Goal: Information Seeking & Learning: Learn about a topic

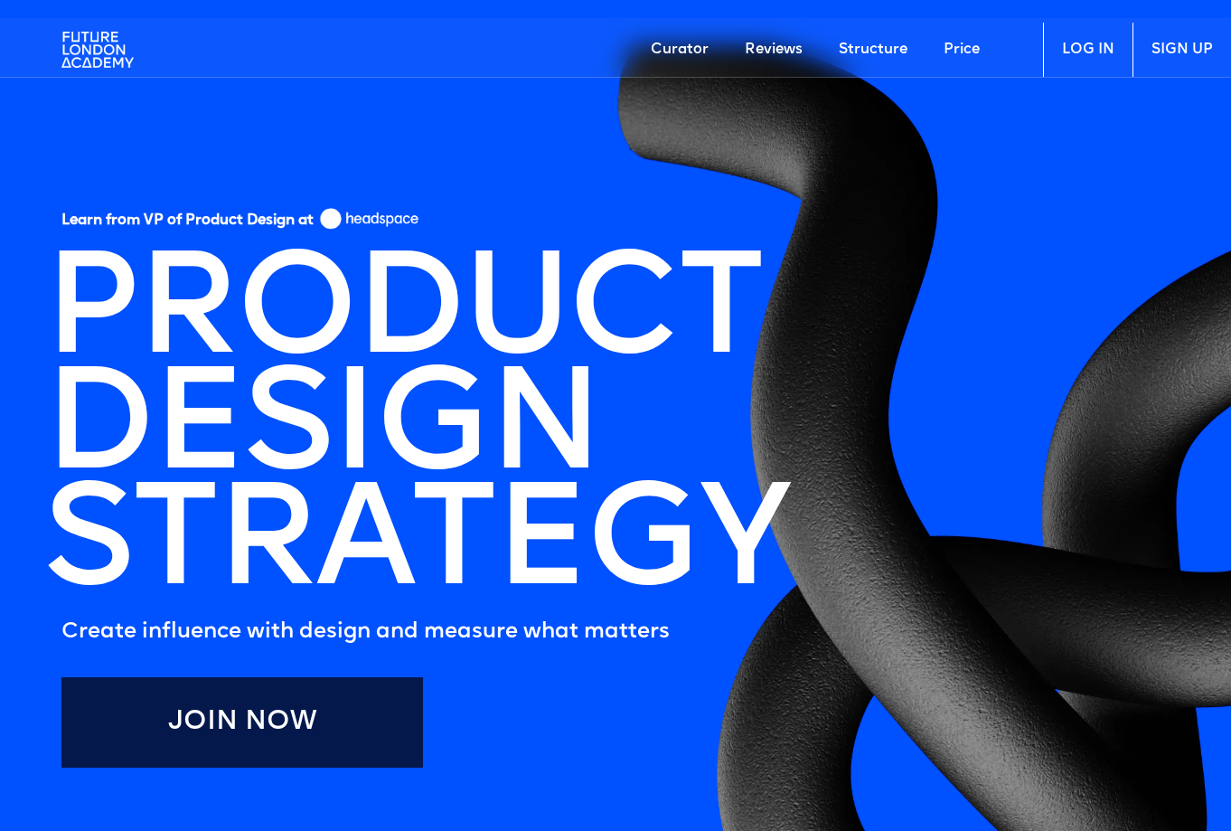
click at [970, 351] on section "Learn from VP of Product Design at PRODUCT DESIGN STRATEGY Create influence wit…" at bounding box center [615, 543] width 1231 height 997
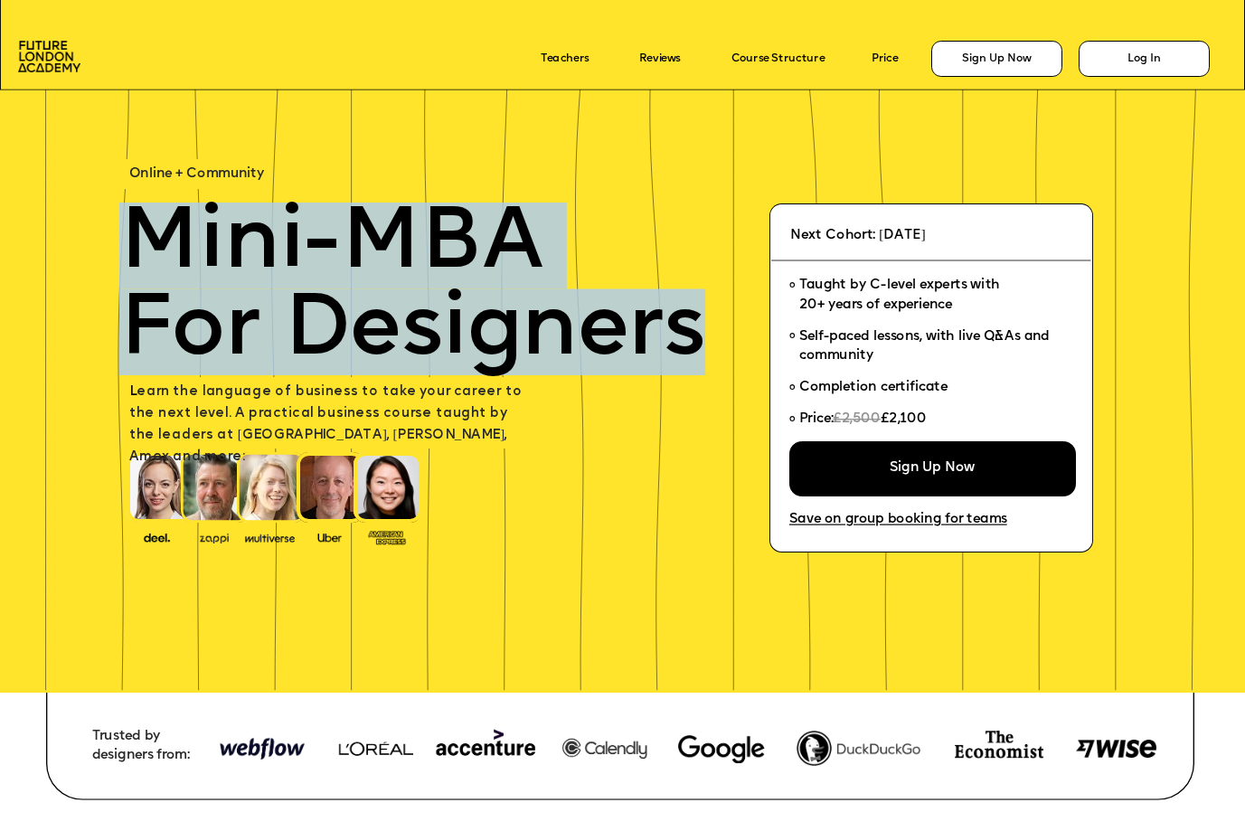
drag, startPoint x: 161, startPoint y: 248, endPoint x: 713, endPoint y: 345, distance: 560.9
click at [713, 345] on div "Mini-MBA For Designers" at bounding box center [426, 288] width 615 height 173
copy div "Mini-MBA For Designers"
